Goal: Navigation & Orientation: Go to known website

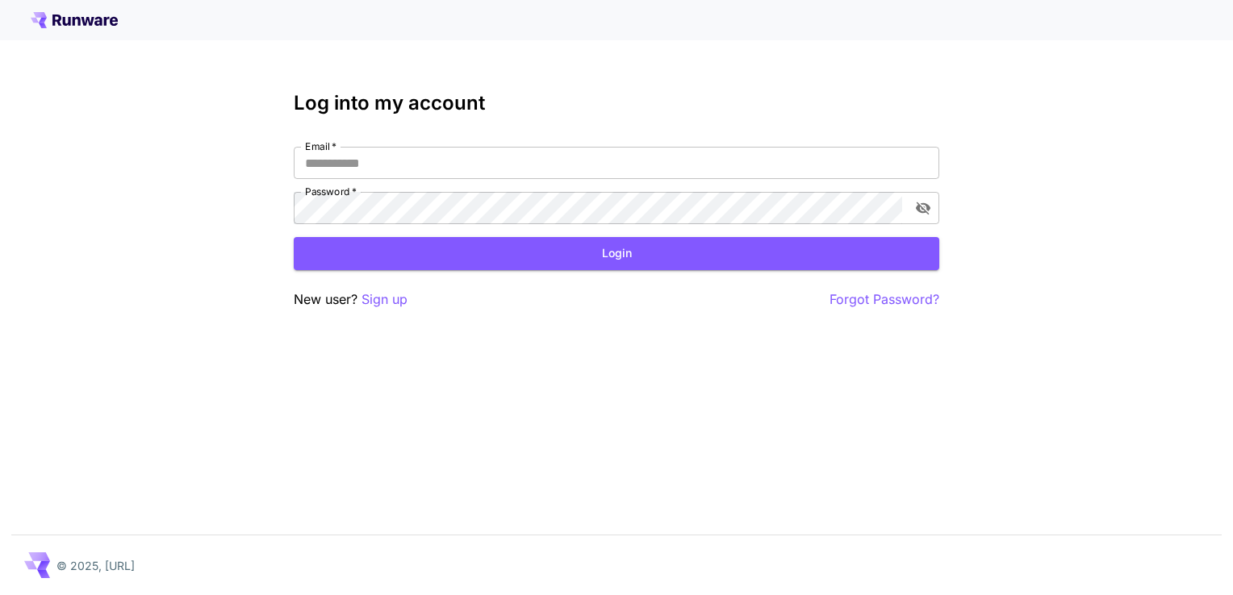
click at [94, 19] on icon at bounding box center [74, 20] width 87 height 16
click at [77, 20] on icon at bounding box center [77, 21] width 8 height 9
click at [77, 566] on p "© 2025, [URL]" at bounding box center [95, 566] width 78 height 17
click at [138, 19] on div at bounding box center [617, 20] width 1172 height 16
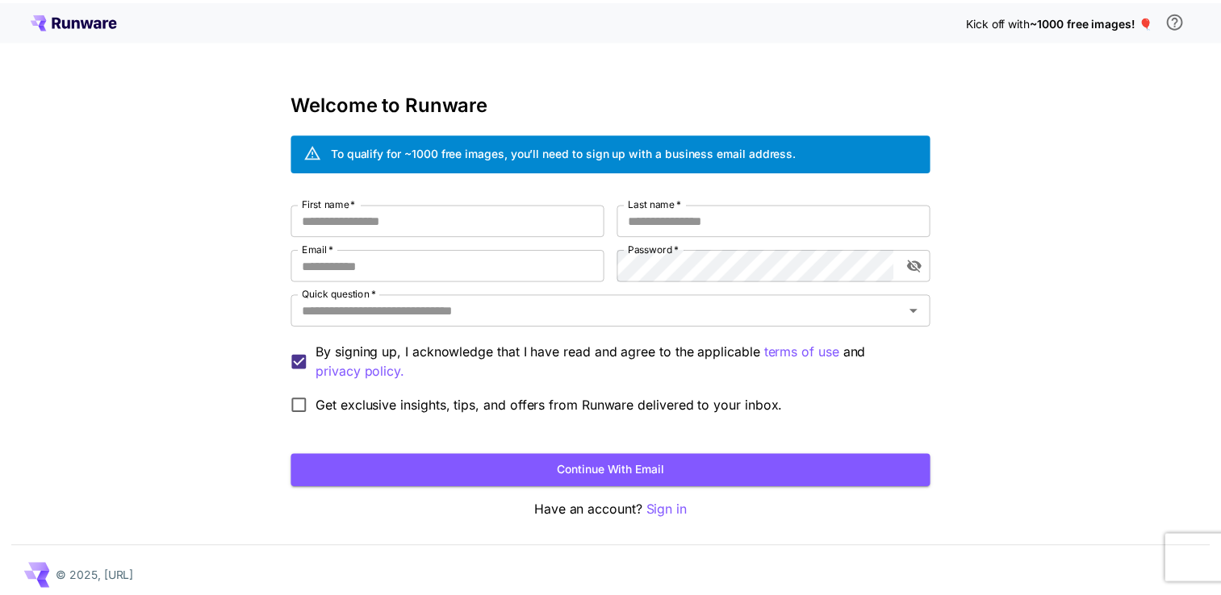
scroll to position [10, 0]
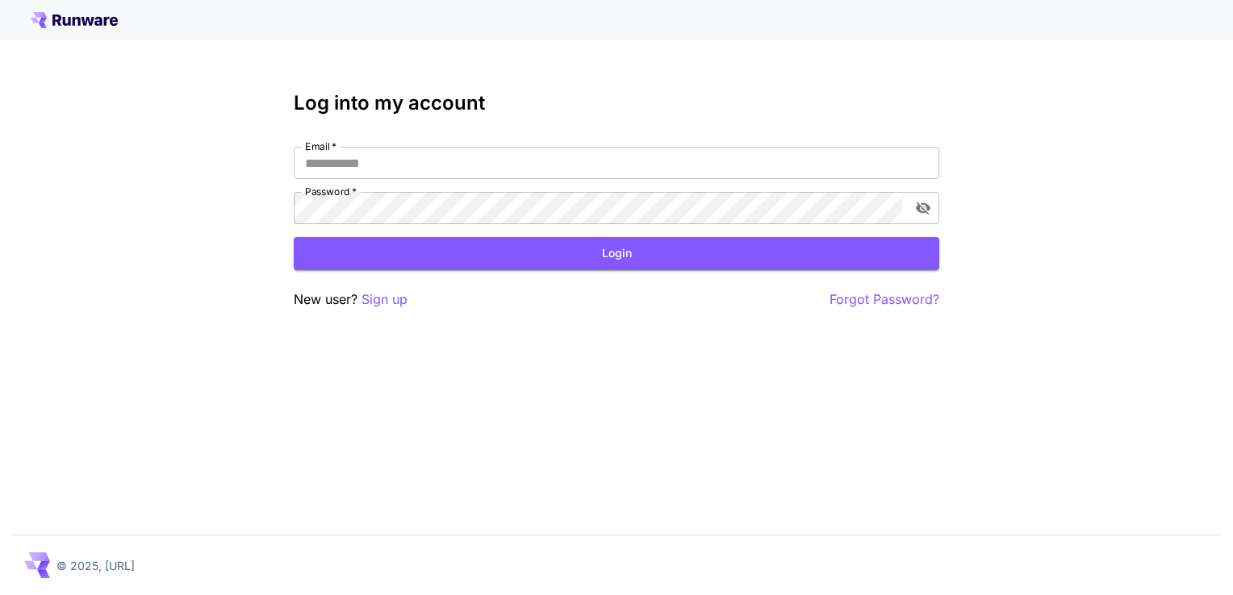
click at [95, 26] on icon at bounding box center [74, 20] width 87 height 16
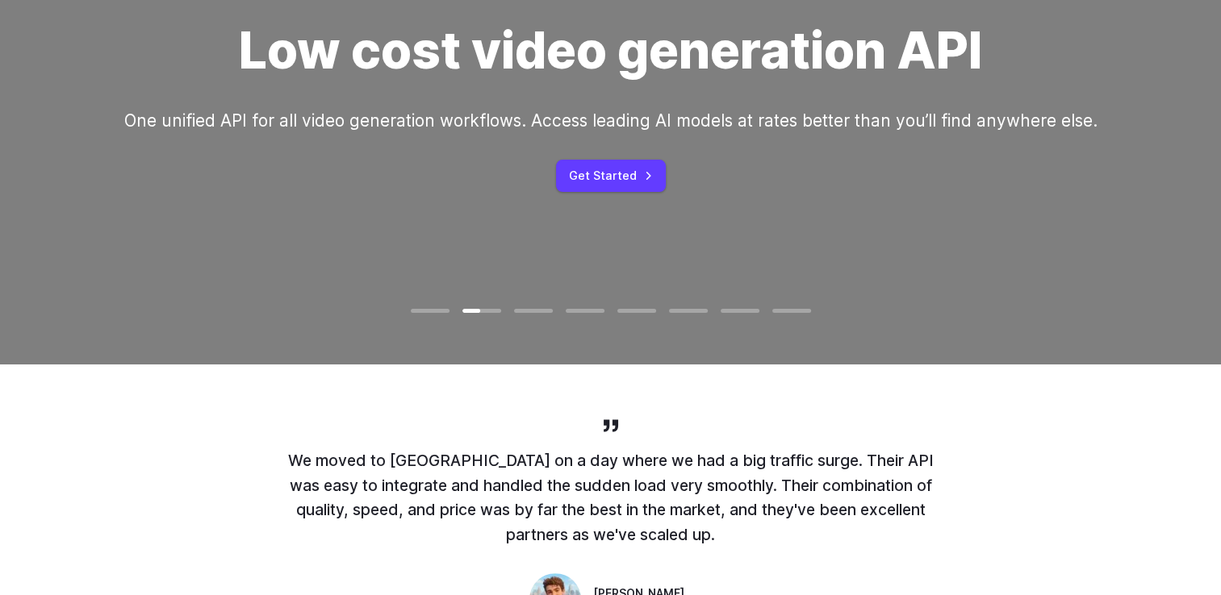
drag, startPoint x: -3, startPoint y: 9, endPoint x: 730, endPoint y: 190, distance: 755.4
click at [730, 190] on div "Low cost video generation API One unified API for all video generation workflow…" at bounding box center [610, 106] width 973 height 170
